Goal: Navigation & Orientation: Understand site structure

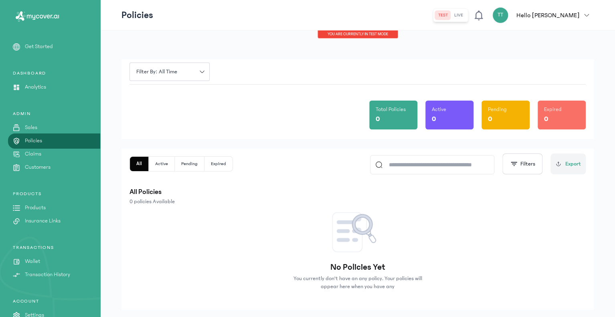
click at [31, 155] on p "Claims" at bounding box center [33, 154] width 16 height 8
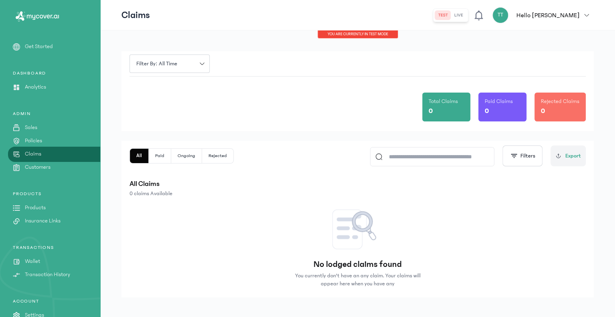
click at [33, 167] on p "Customers" at bounding box center [38, 167] width 26 height 8
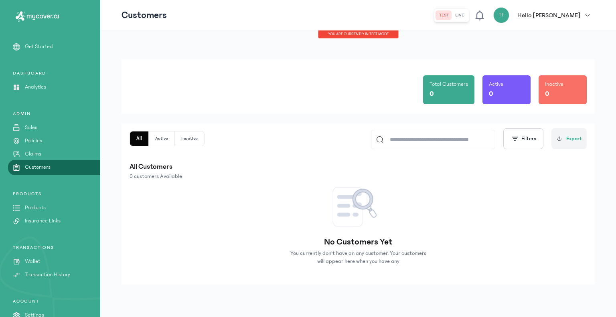
click at [30, 206] on p "Products" at bounding box center [35, 208] width 21 height 8
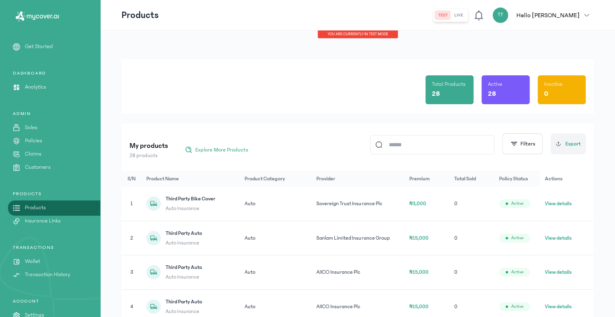
click at [42, 259] on link "Wallet" at bounding box center [50, 261] width 100 height 8
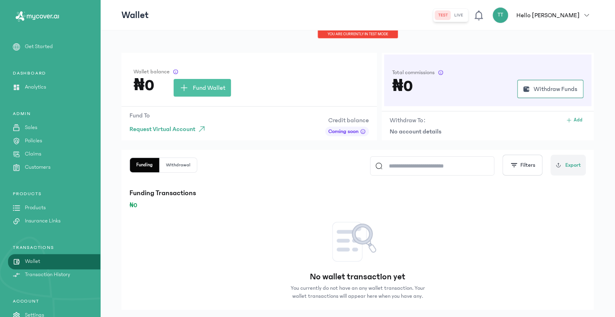
click at [173, 168] on button "Withdrawal" at bounding box center [178, 165] width 37 height 14
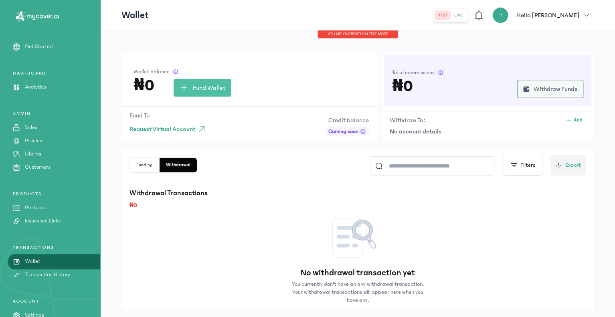
click at [566, 89] on span "Withdraw Funds" at bounding box center [556, 89] width 44 height 10
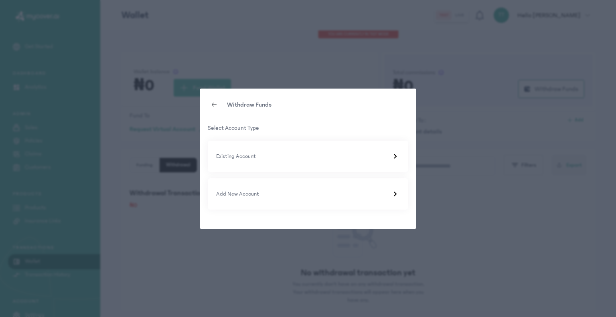
click at [472, 210] on div "Withdraw Funds Select Account Type Existing Account Add New Account" at bounding box center [308, 158] width 616 height 317
click at [212, 102] on icon at bounding box center [214, 104] width 6 height 6
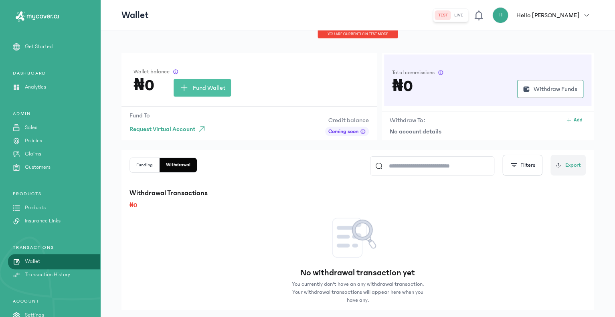
click at [36, 90] on p "Analytics" at bounding box center [35, 87] width 21 height 8
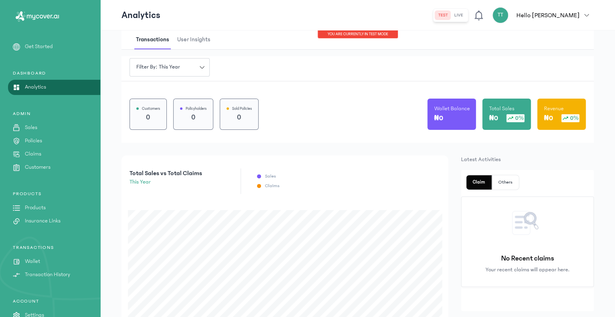
scroll to position [40, 0]
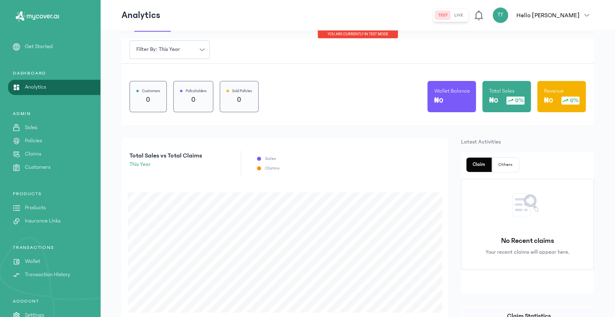
click at [204, 46] on button "Filter by: this year" at bounding box center [170, 50] width 80 height 18
click at [507, 163] on button "Others" at bounding box center [505, 165] width 27 height 14
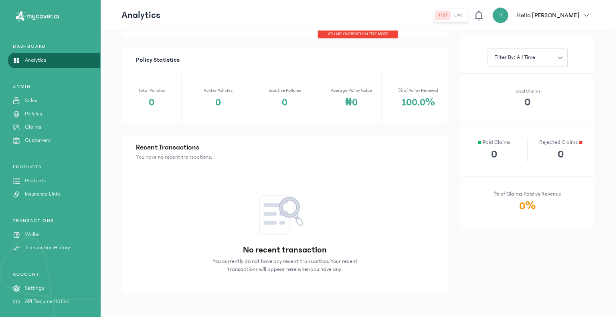
scroll to position [330, 0]
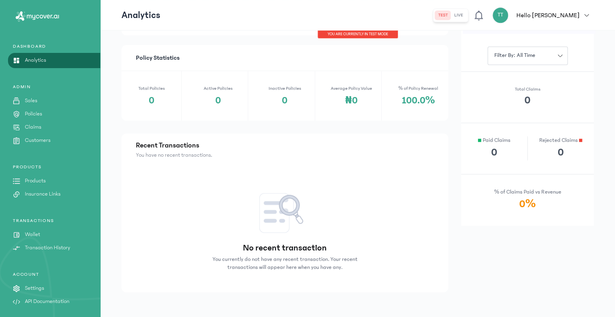
click at [40, 180] on p "Products" at bounding box center [35, 181] width 21 height 8
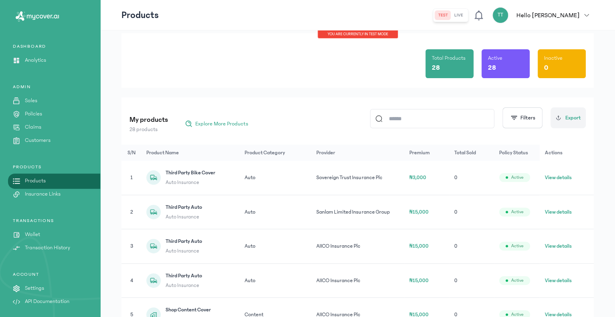
scroll to position [40, 0]
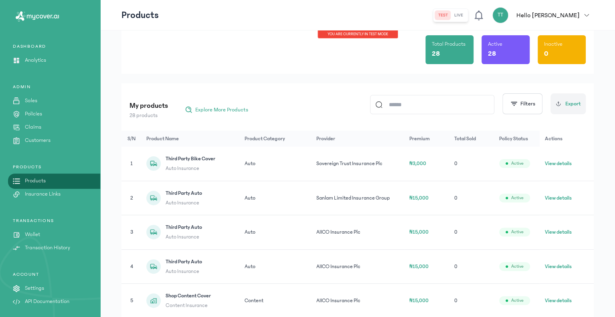
click at [566, 162] on button "View details" at bounding box center [558, 164] width 27 height 8
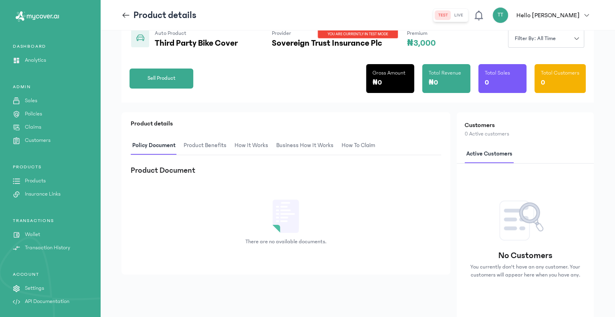
scroll to position [40, 0]
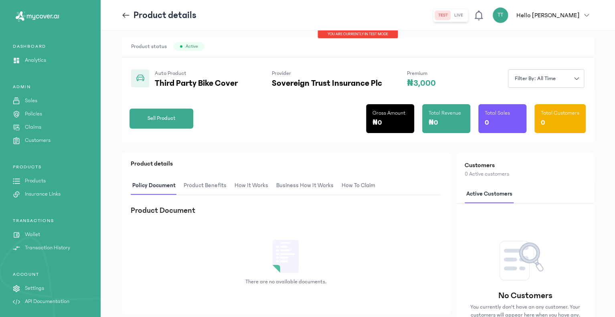
click at [199, 184] on span "Product Benefits" at bounding box center [205, 185] width 46 height 19
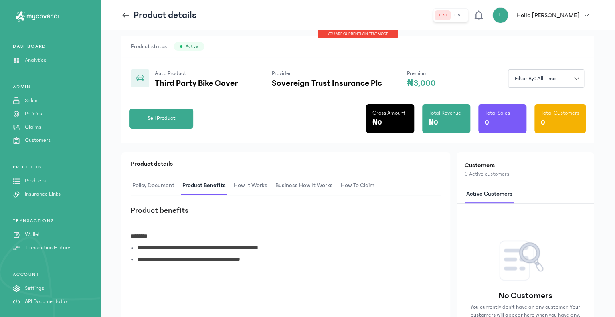
click at [248, 184] on span "How It Works" at bounding box center [250, 185] width 37 height 19
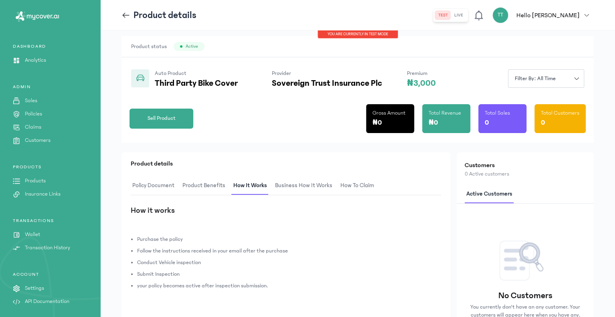
click at [289, 183] on span "Business How It Works" at bounding box center [303, 185] width 61 height 19
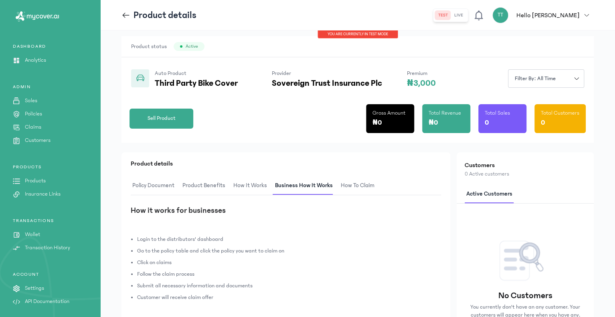
click at [351, 184] on span "How to claim" at bounding box center [357, 185] width 37 height 19
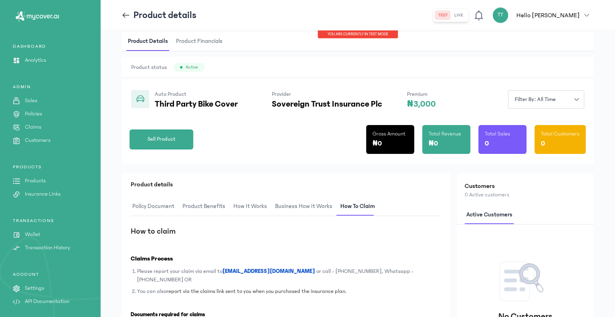
scroll to position [0, 0]
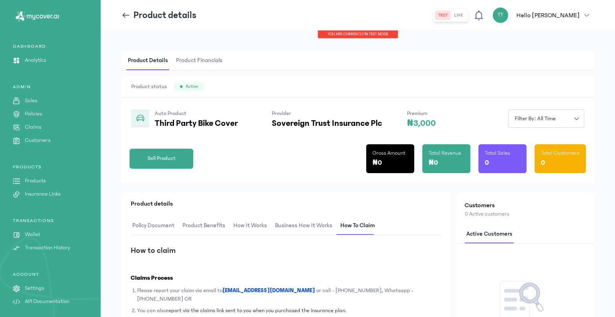
click at [584, 14] on span "button" at bounding box center [586, 15] width 14 height 5
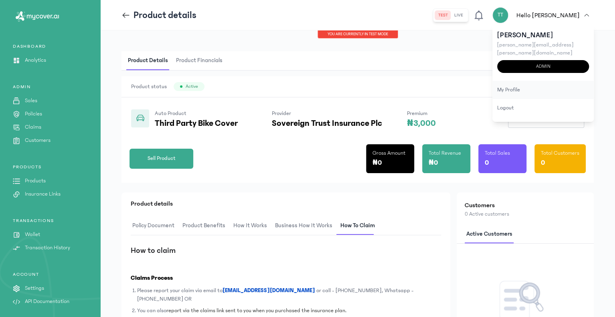
click at [523, 81] on div "my profile" at bounding box center [542, 90] width 101 height 18
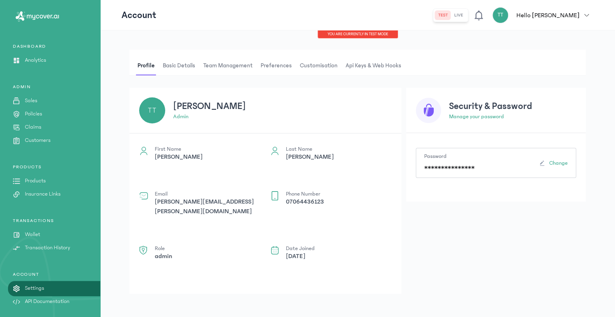
click at [182, 66] on span "Basic details" at bounding box center [179, 65] width 36 height 19
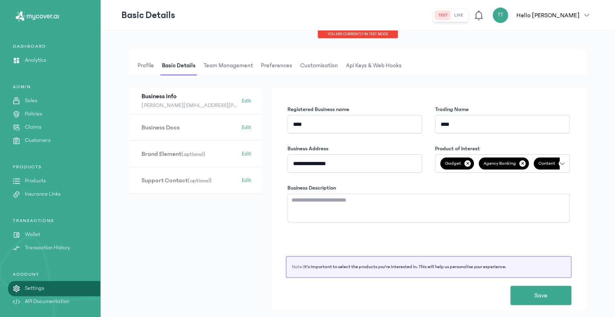
click at [215, 66] on span "Team Management" at bounding box center [228, 65] width 53 height 19
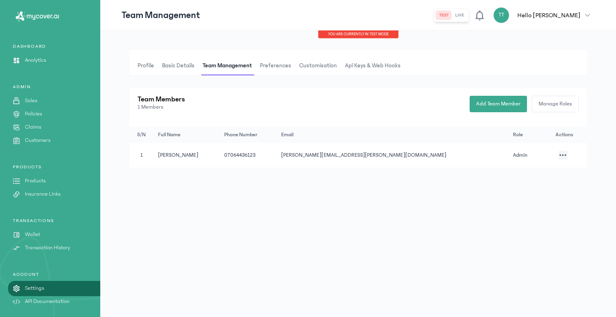
click at [286, 63] on span "Preferences" at bounding box center [275, 65] width 34 height 19
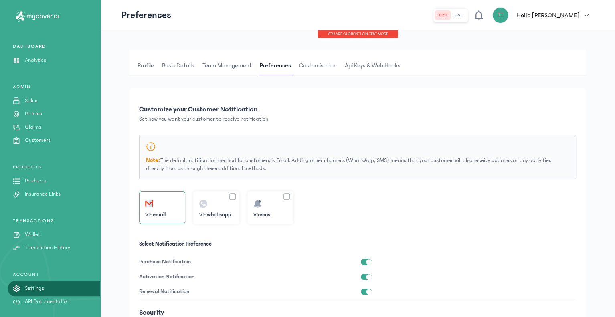
click at [326, 67] on span "Customisation" at bounding box center [318, 65] width 41 height 19
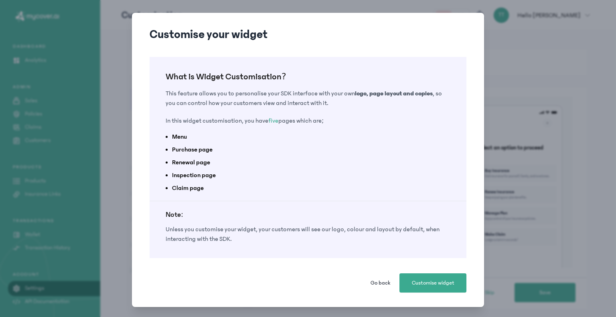
click at [375, 281] on span "Go back" at bounding box center [381, 283] width 20 height 8
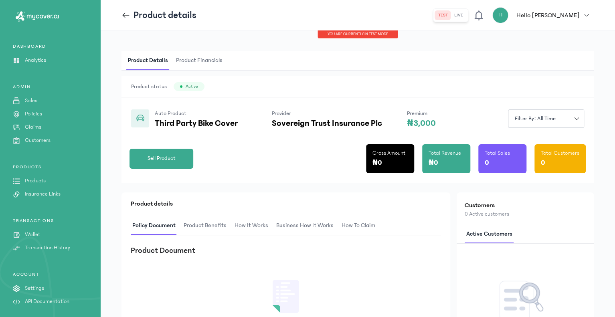
click at [585, 13] on icon "button" at bounding box center [586, 15] width 5 height 5
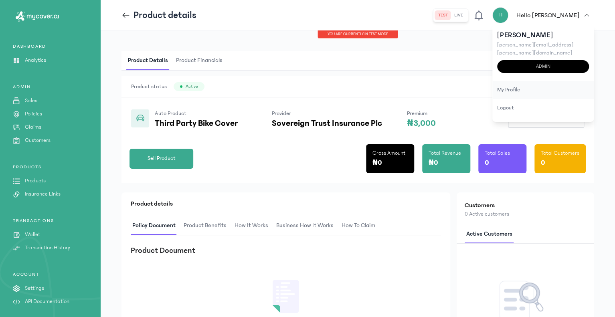
click at [523, 84] on div "my profile" at bounding box center [542, 90] width 101 height 18
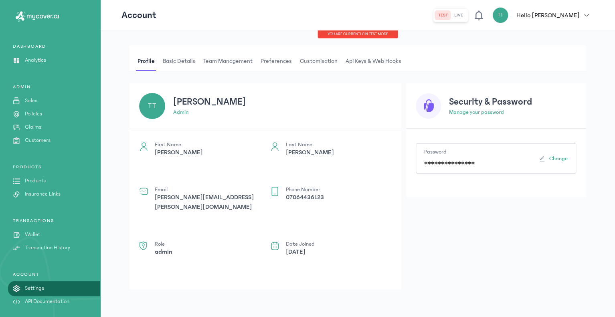
scroll to position [5, 0]
click at [186, 57] on span "Basic details" at bounding box center [179, 60] width 36 height 19
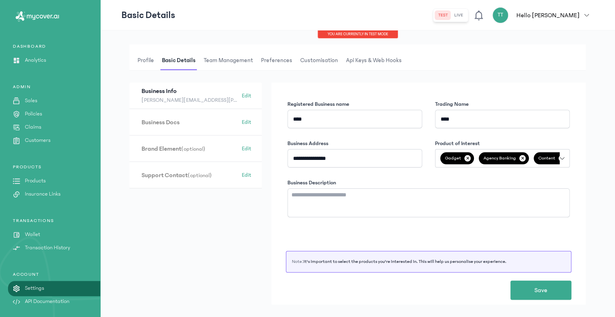
click at [228, 62] on span "Team Management" at bounding box center [228, 60] width 53 height 19
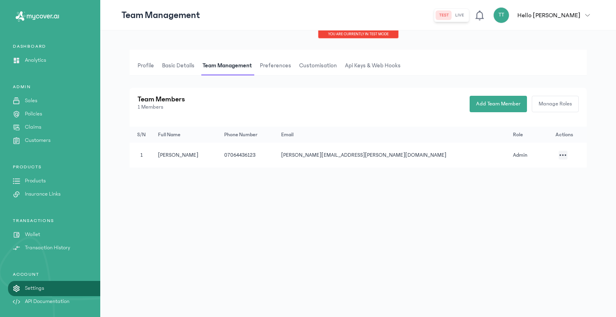
click at [281, 65] on span "Preferences" at bounding box center [275, 65] width 34 height 19
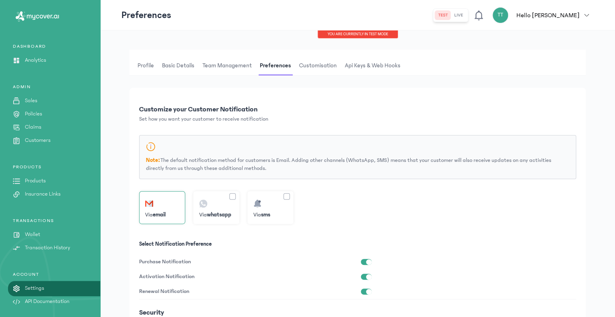
click at [310, 70] on span "Customisation" at bounding box center [318, 65] width 41 height 19
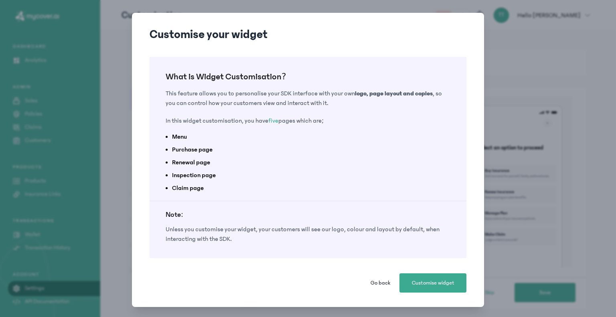
click at [524, 60] on div "Customise your widget What is Widget Customisation? This feature allows you to …" at bounding box center [308, 160] width 616 height 320
click at [379, 280] on span "Go back" at bounding box center [381, 283] width 20 height 8
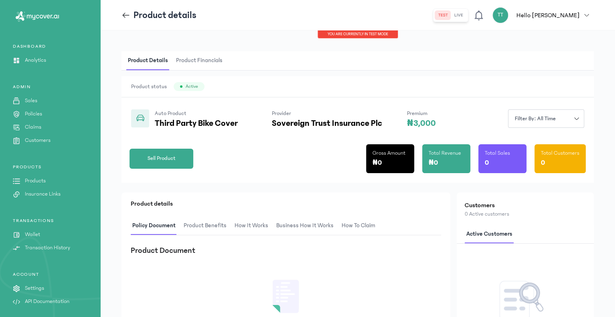
click at [582, 12] on button "TT Hello [PERSON_NAME]" at bounding box center [542, 15] width 101 height 16
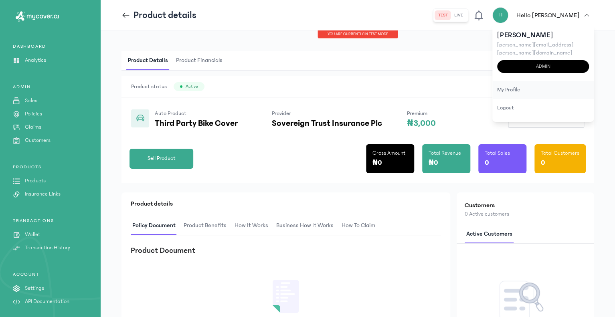
click at [517, 82] on div "my profile" at bounding box center [542, 90] width 101 height 18
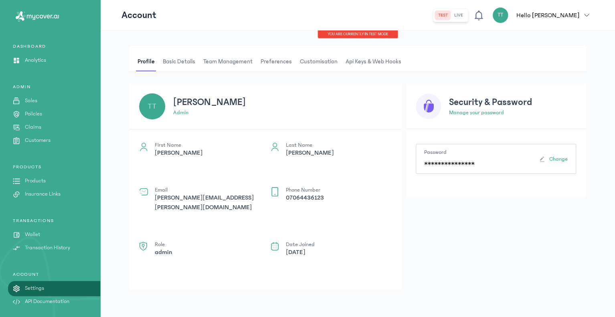
scroll to position [5, 0]
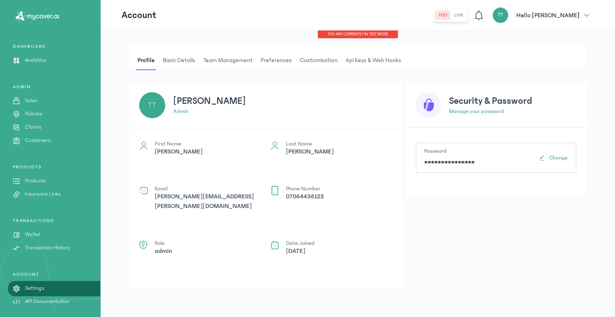
click at [466, 11] on button "live" at bounding box center [458, 15] width 15 height 10
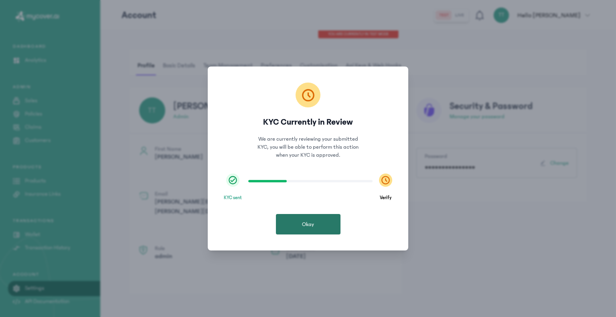
click at [300, 227] on button "Okay" at bounding box center [308, 224] width 65 height 20
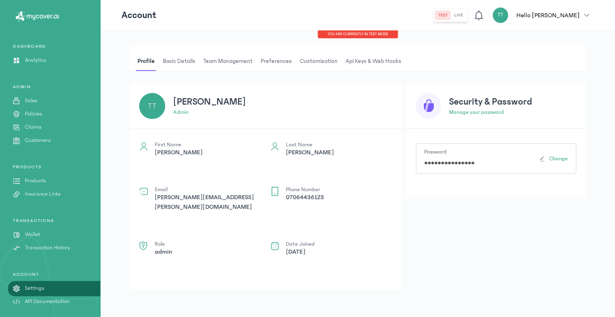
scroll to position [5, 0]
click at [31, 250] on p "Transaction History" at bounding box center [47, 248] width 45 height 8
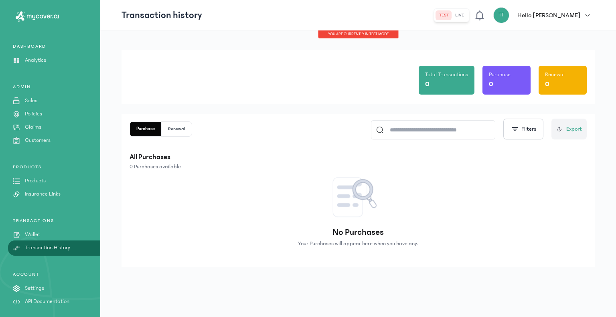
click at [180, 126] on button "Renewal" at bounding box center [177, 129] width 30 height 14
click at [354, 30] on header "Transaction history test live TT Hello [PERSON_NAME] Tyrell [EMAIL_ADDRESS][PER…" at bounding box center [358, 15] width 516 height 30
click at [586, 14] on icon "button" at bounding box center [587, 15] width 5 height 5
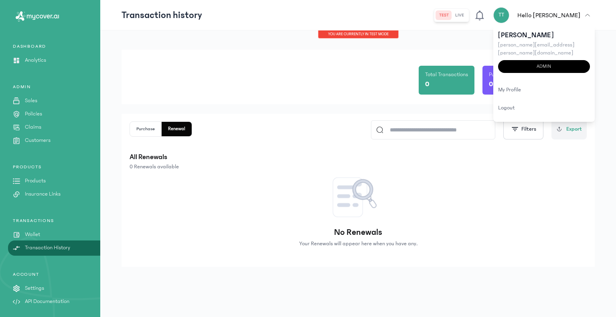
click at [586, 14] on icon "button" at bounding box center [587, 15] width 5 height 5
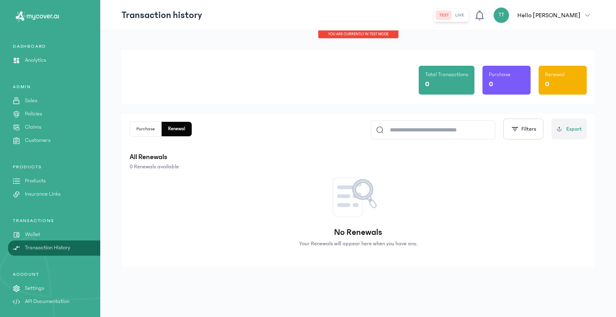
click at [35, 62] on p "Analytics" at bounding box center [35, 60] width 21 height 8
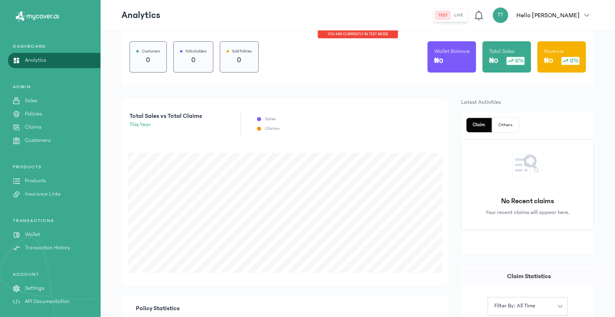
scroll to position [80, 0]
click at [484, 14] on icon at bounding box center [478, 15] width 11 height 11
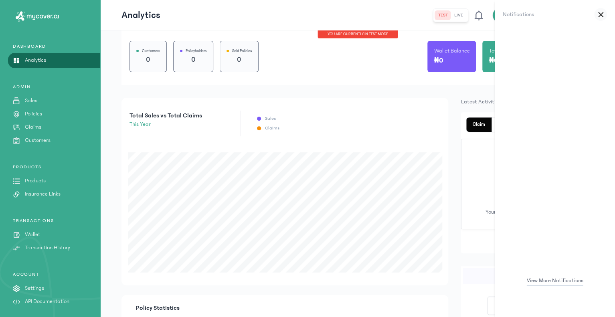
click at [513, 14] on h1 "Notifications" at bounding box center [518, 14] width 31 height 8
click at [599, 17] on icon at bounding box center [600, 15] width 5 height 6
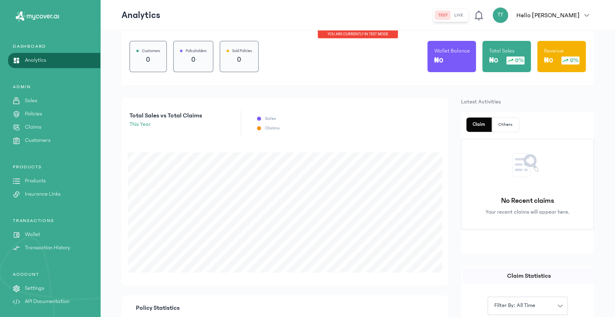
click at [484, 16] on icon at bounding box center [478, 15] width 11 height 11
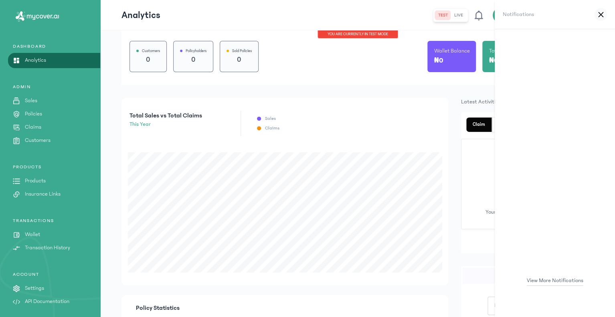
click at [513, 16] on h1 "Notifications" at bounding box center [518, 14] width 31 height 8
click at [604, 14] on div at bounding box center [600, 14] width 13 height 13
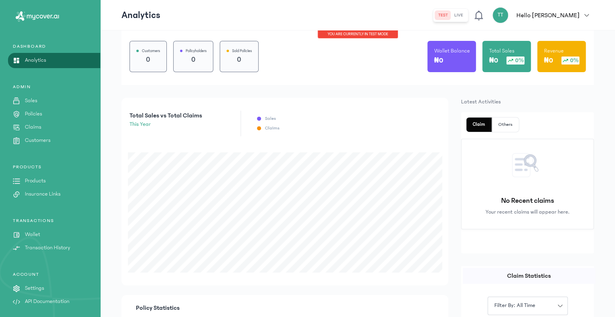
click at [577, 17] on p "Hello [PERSON_NAME]" at bounding box center [547, 15] width 63 height 10
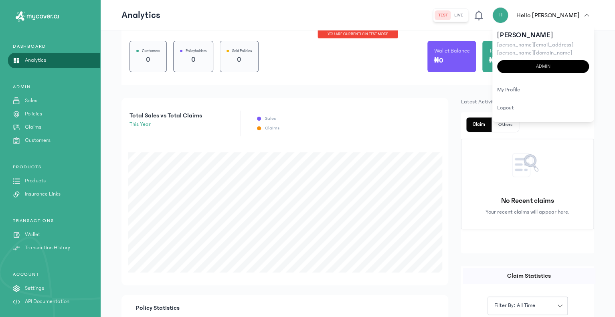
click at [577, 17] on p "Hello [PERSON_NAME]" at bounding box center [547, 15] width 63 height 10
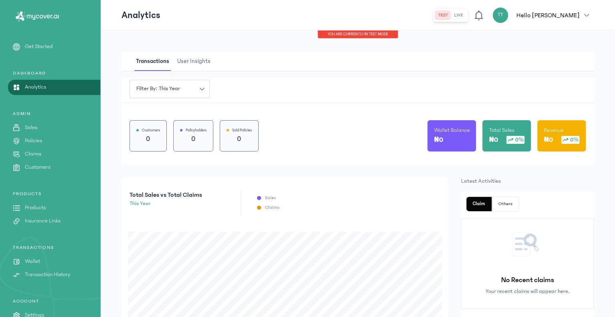
scroll to position [0, 0]
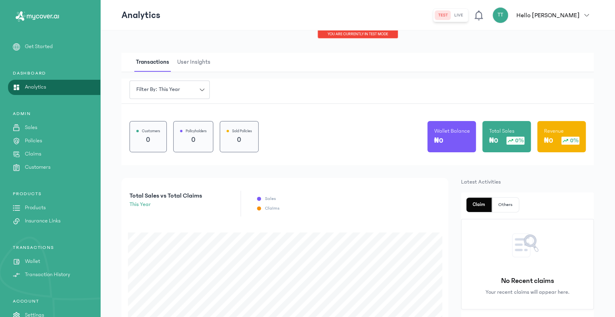
click at [466, 13] on button "live" at bounding box center [458, 15] width 15 height 10
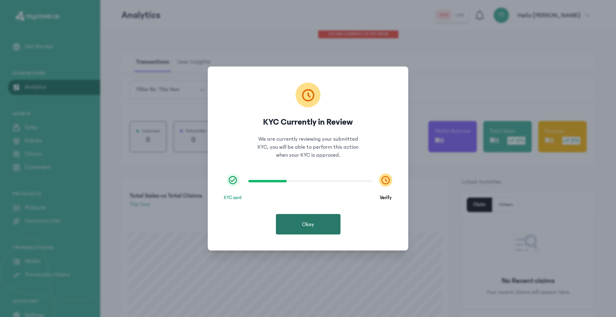
click at [305, 221] on span "Okay" at bounding box center [308, 225] width 12 height 8
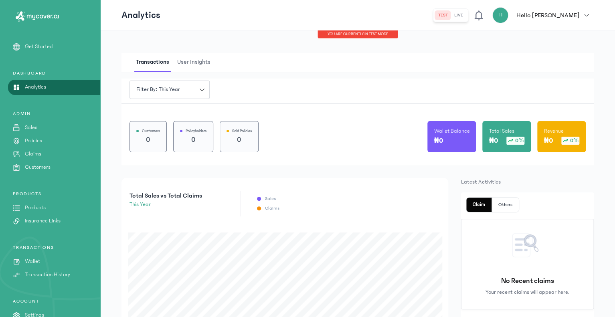
click at [30, 154] on p "Claims" at bounding box center [33, 154] width 16 height 8
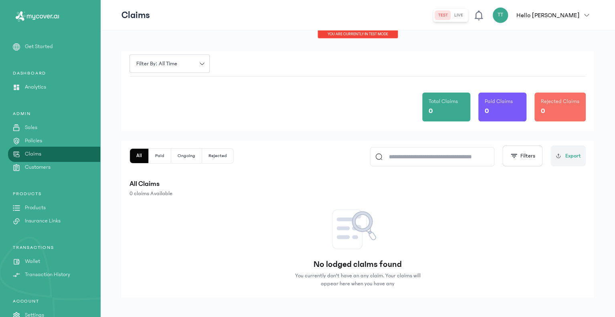
click at [154, 157] on button "Paid" at bounding box center [160, 156] width 22 height 14
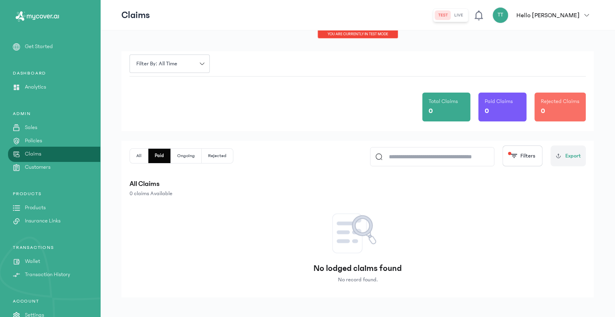
click at [185, 156] on button "Ongoing" at bounding box center [186, 156] width 31 height 14
click at [224, 156] on button "Rejected" at bounding box center [217, 156] width 31 height 14
click at [203, 57] on button "Filter by: all time" at bounding box center [170, 64] width 80 height 18
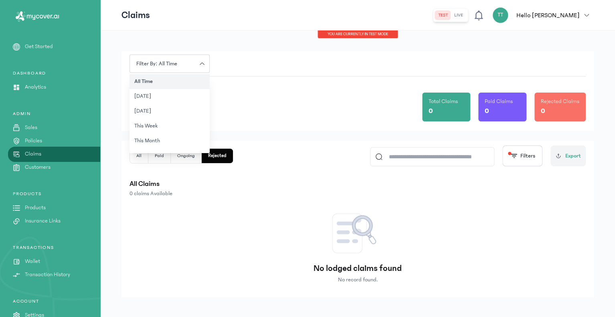
click at [203, 57] on button "Filter by: all time" at bounding box center [170, 64] width 80 height 18
